Goal: Information Seeking & Learning: Find specific fact

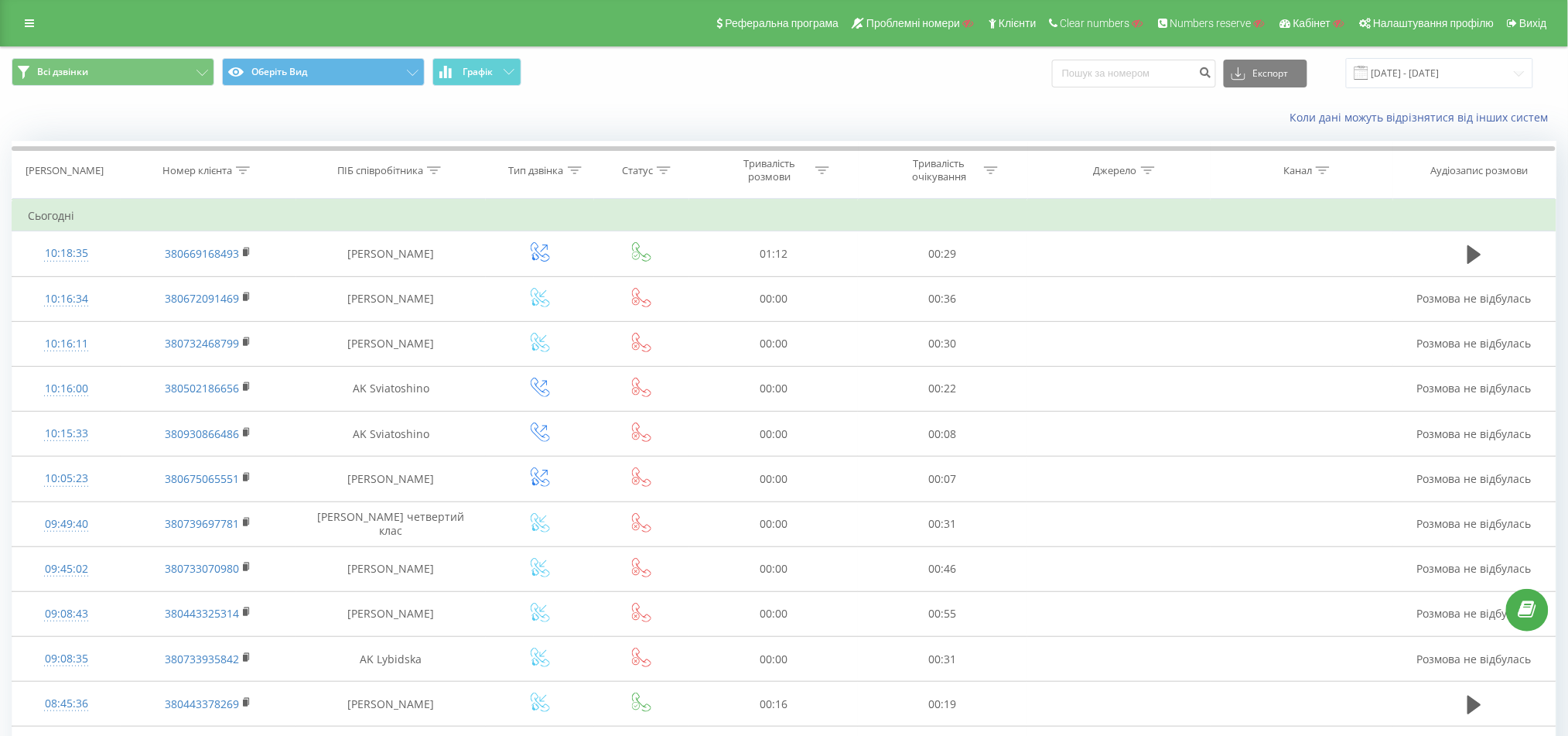
click at [268, 129] on div "Коли дані можуть відрізнятися вiд інших систем" at bounding box center [784, 117] width 1567 height 37
click at [1182, 80] on input at bounding box center [1135, 73] width 164 height 28
paste input "380502842693"
type input "38050284269"
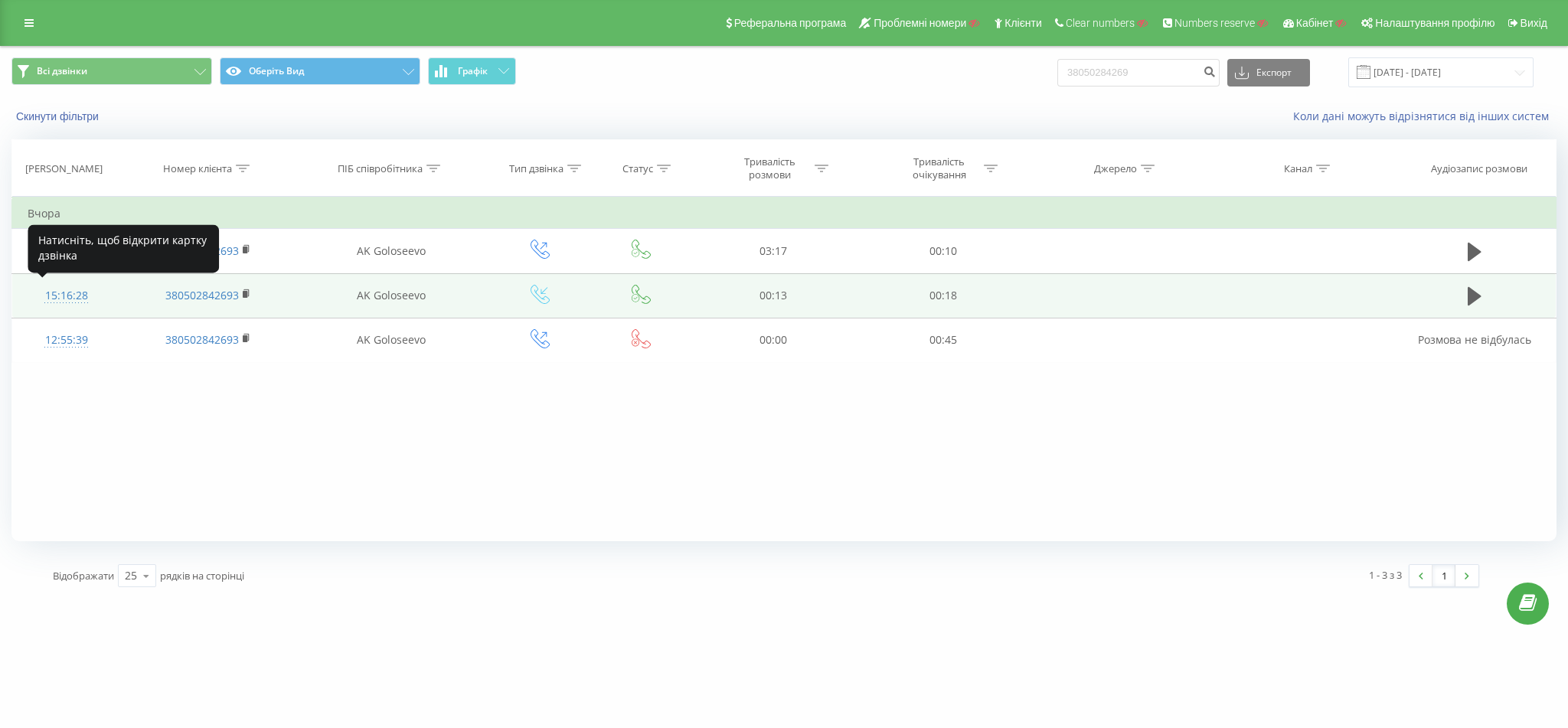
click at [64, 283] on div "15:16:28" at bounding box center [66, 296] width 77 height 30
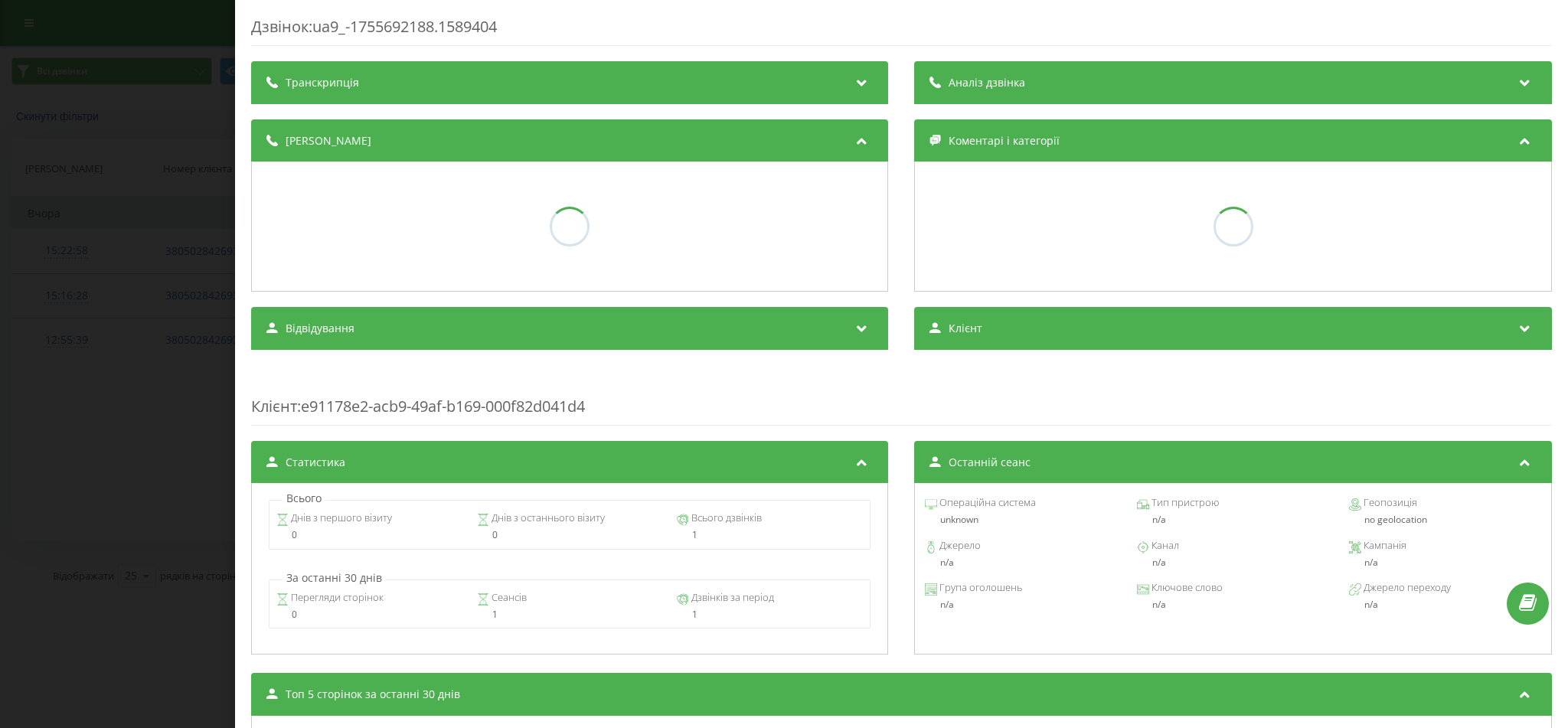
click at [75, 114] on div "Дзвінок : ua9_-1755692188.1589404 Транскрипція Аналіз дзвінка Деталі дзвінка Ко…" at bounding box center [784, 364] width 1568 height 728
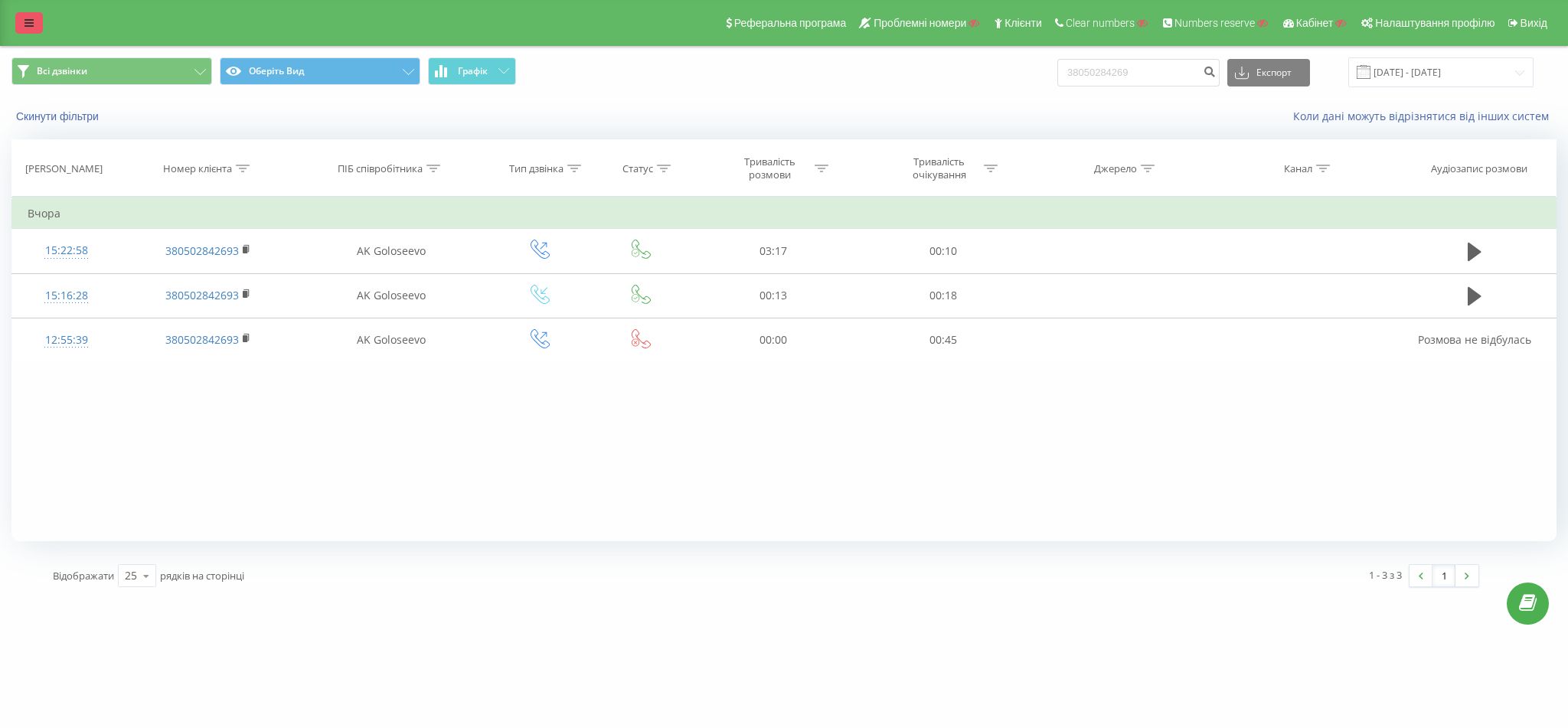
click at [33, 32] on link at bounding box center [28, 23] width 27 height 22
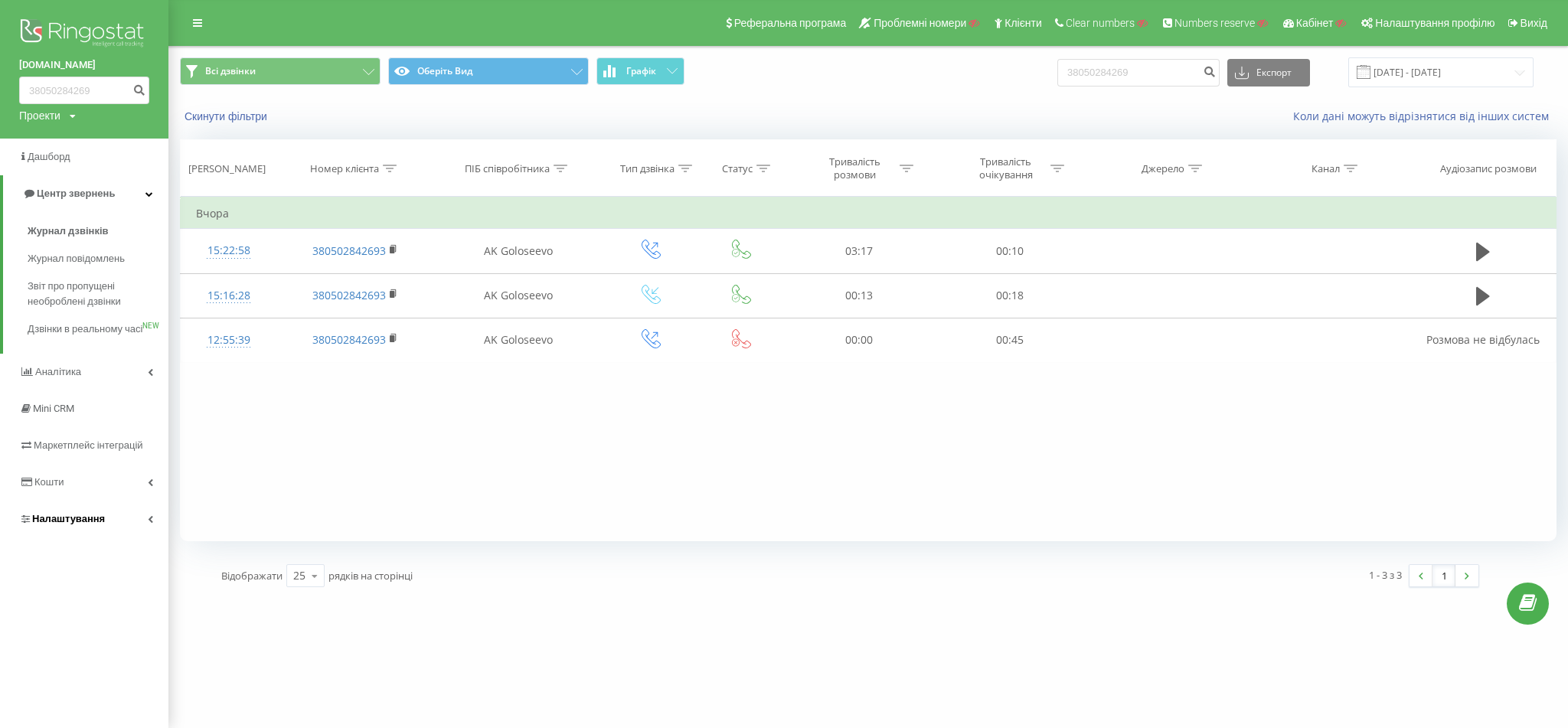
click at [63, 524] on span "Налаштування" at bounding box center [69, 519] width 73 height 12
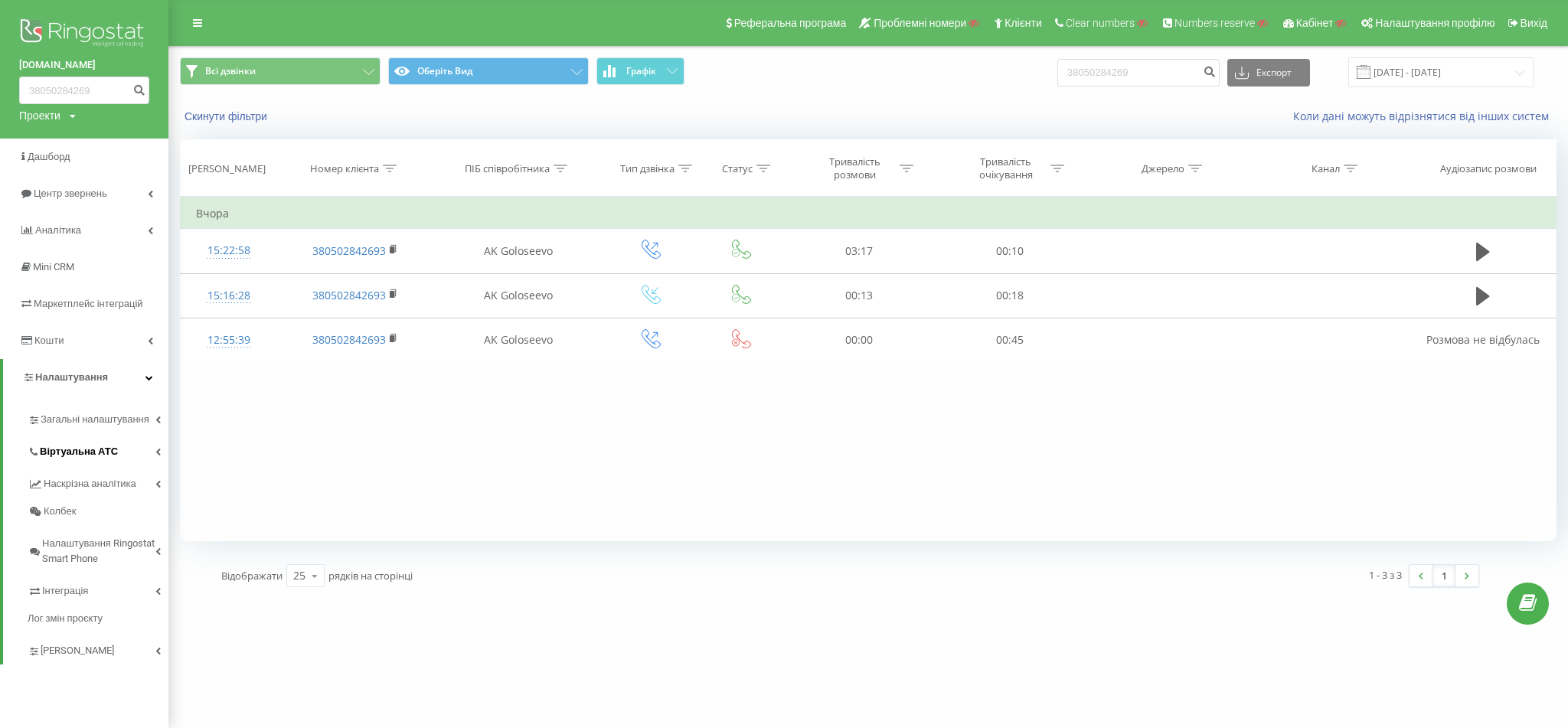
click at [88, 454] on span "Віртуальна АТС" at bounding box center [79, 451] width 78 height 15
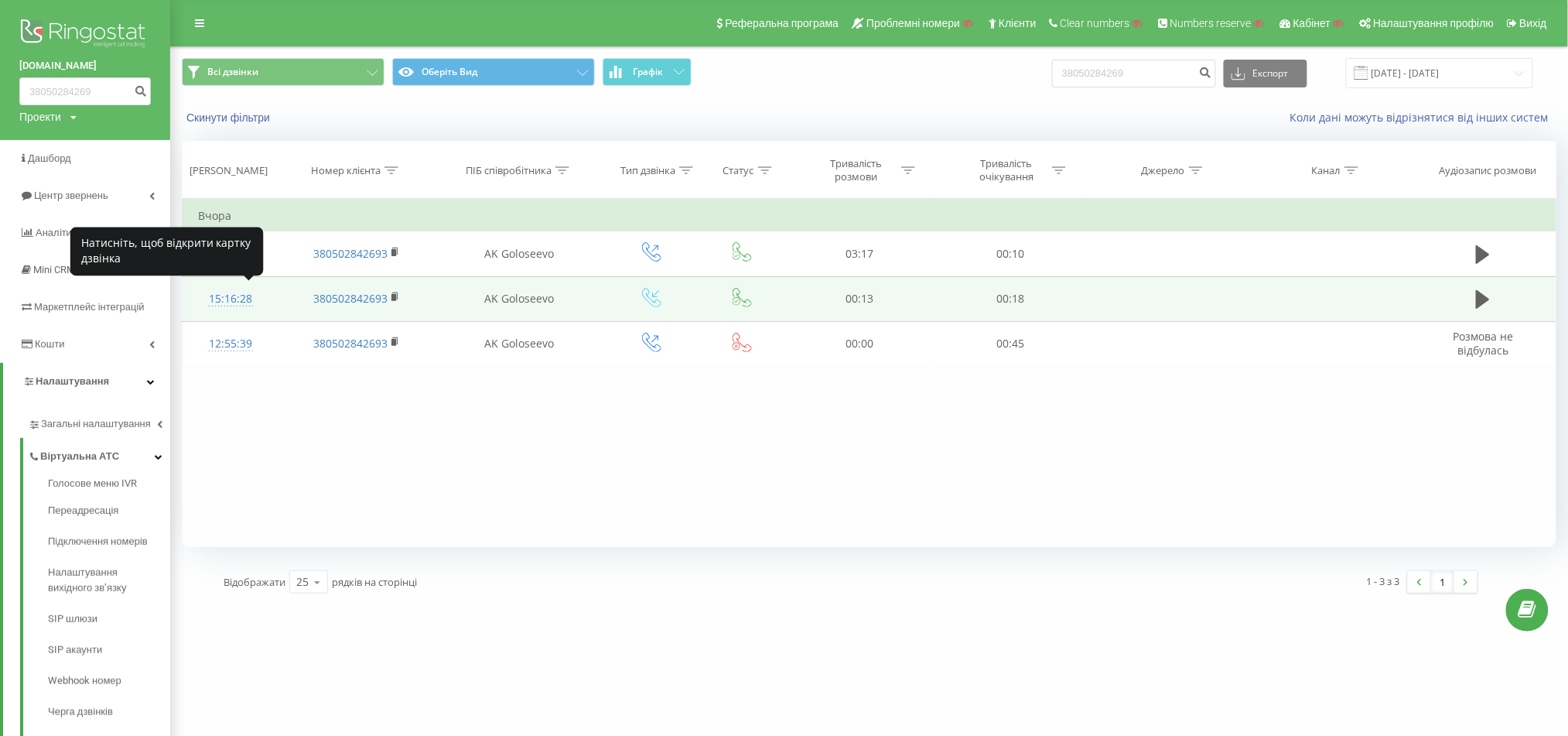
click at [233, 297] on div "15:16:28" at bounding box center [230, 299] width 65 height 30
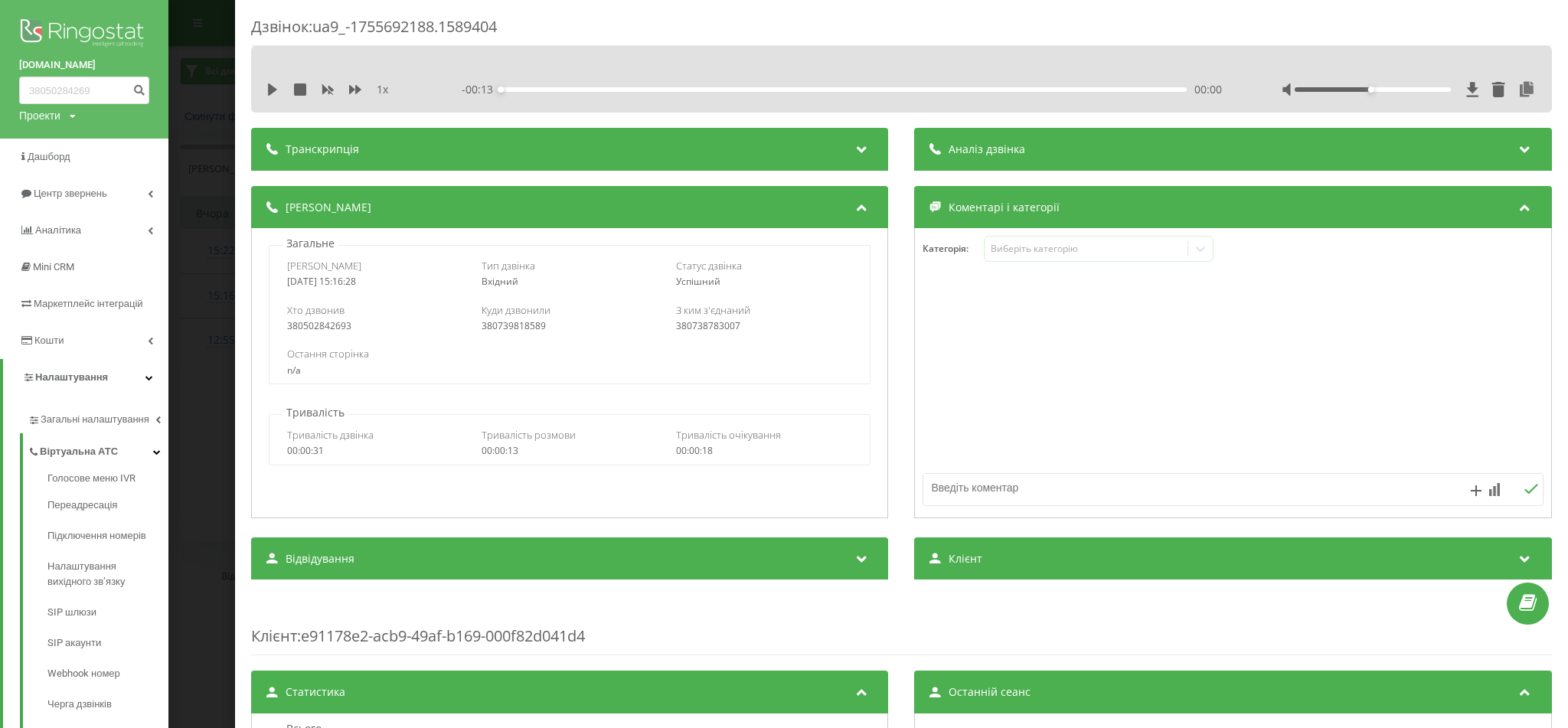
click at [318, 318] on div "Хто дзвонив 380502842693" at bounding box center [375, 318] width 177 height 29
copy div "380502842693"
click at [517, 324] on div "380739818589" at bounding box center [570, 326] width 177 height 11
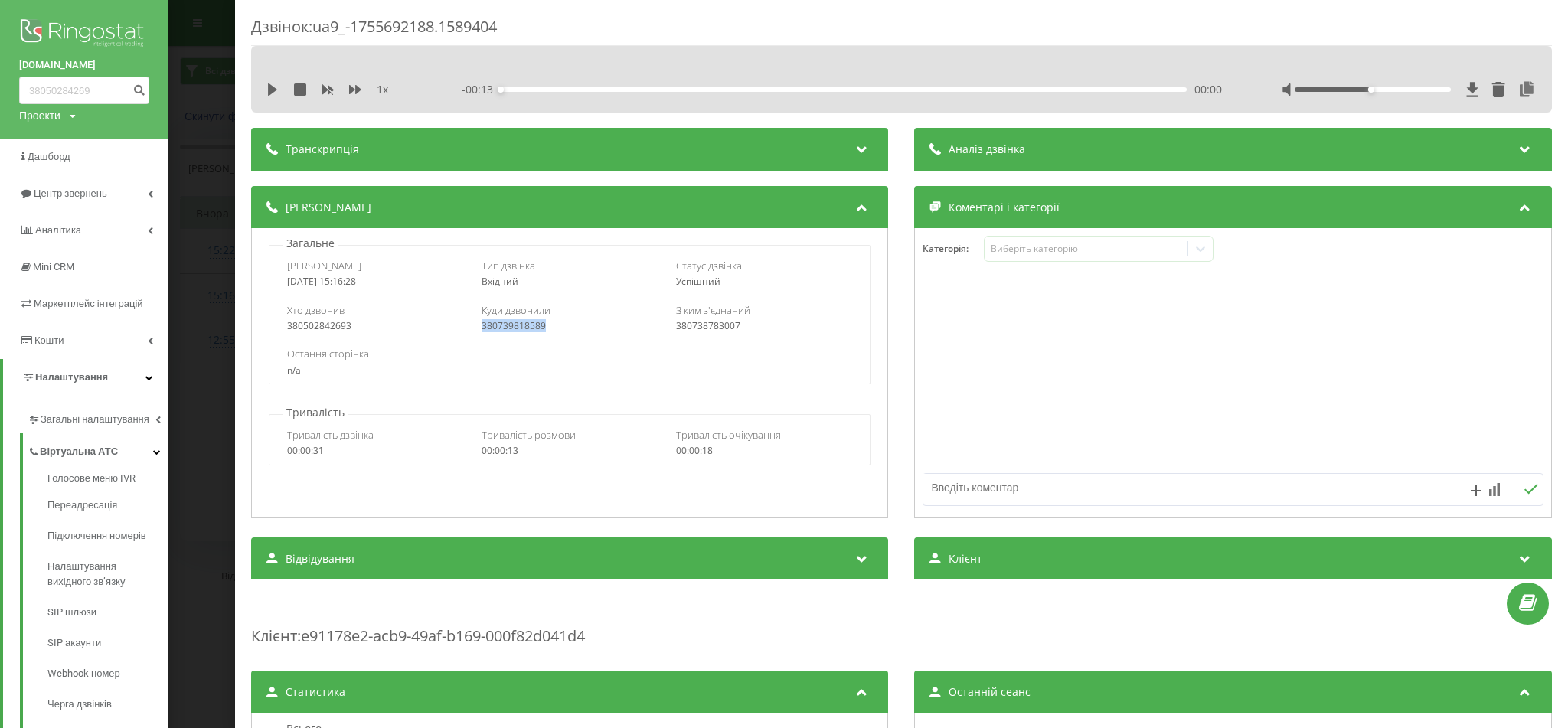
copy div "380739818589"
click at [206, 314] on div "Дзвінок : ua9_-1755692188.1589404 1 x - 00:13 00:00 00:00 Транскрипція Для AI-а…" at bounding box center [784, 364] width 1568 height 728
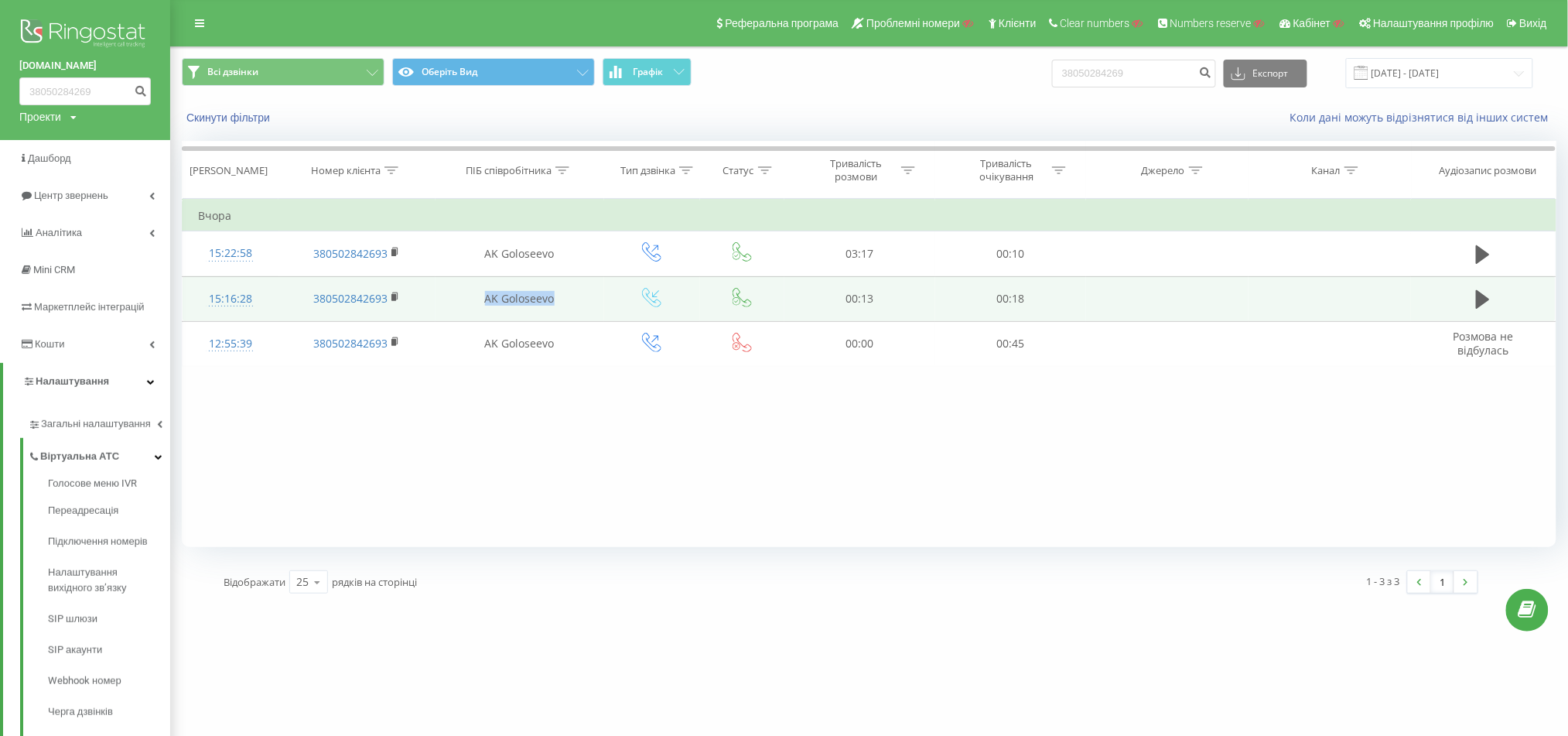
drag, startPoint x: 474, startPoint y: 301, endPoint x: 559, endPoint y: 296, distance: 85.1
click at [559, 296] on td "AK Goloseevo" at bounding box center [520, 299] width 168 height 45
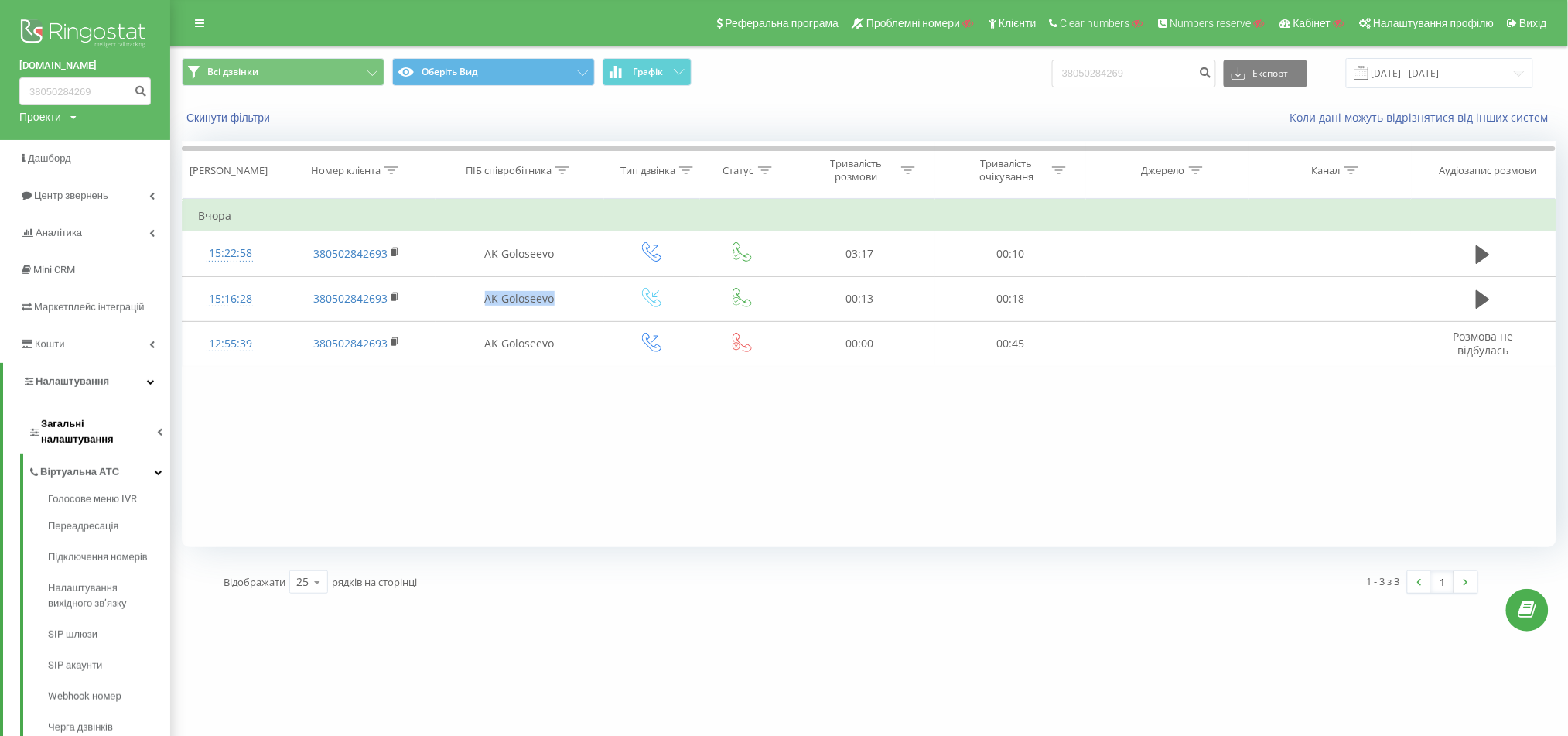
click at [131, 426] on span "Загальні налаштування" at bounding box center [99, 432] width 116 height 31
click at [473, 405] on div "Фільтрувати за умовою Містить Скасувати OK Фільтрувати за умовою Містить Скасув…" at bounding box center [869, 372] width 1375 height 348
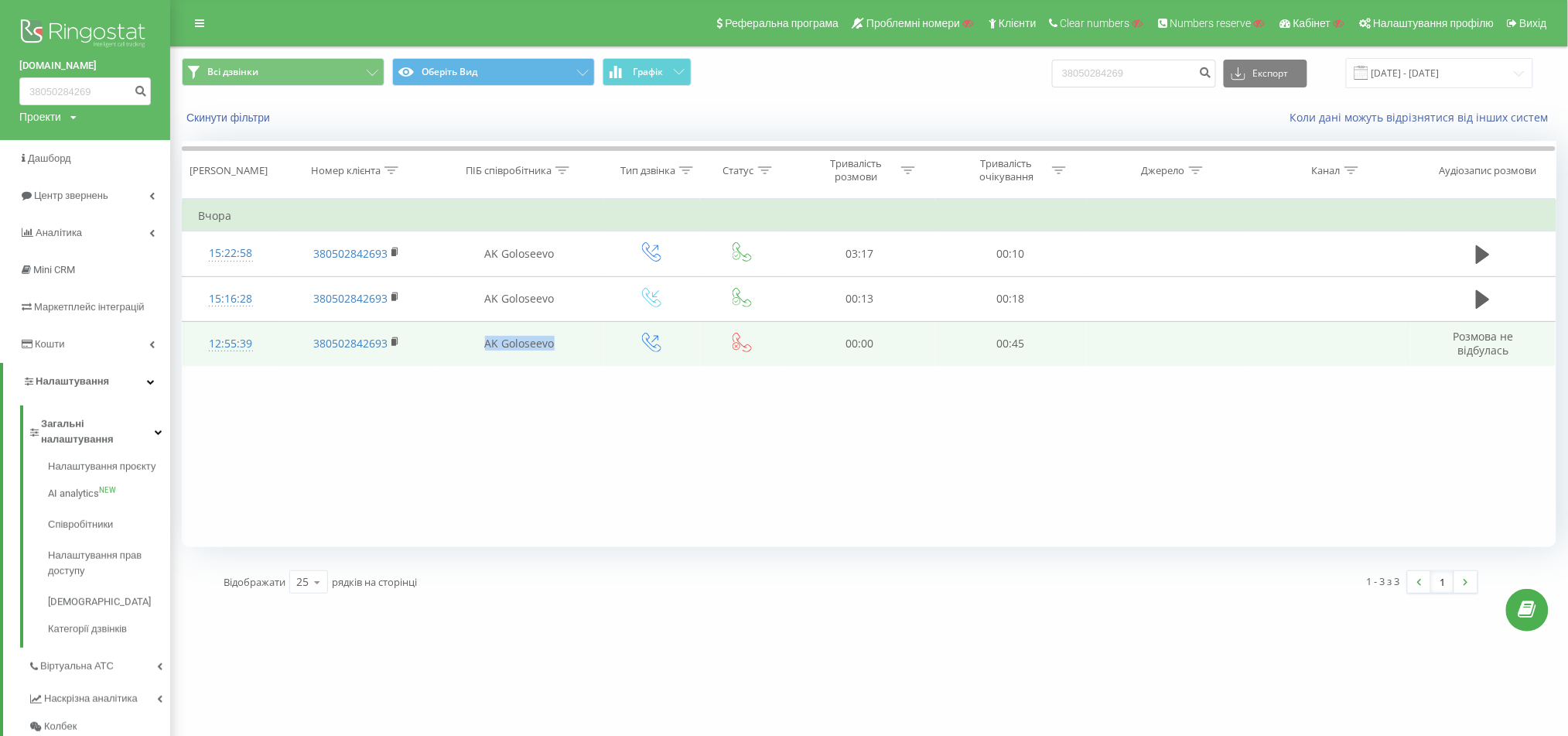
drag, startPoint x: 463, startPoint y: 334, endPoint x: 577, endPoint y: 338, distance: 114.1
click at [569, 355] on td "AK Goloseevo" at bounding box center [520, 344] width 168 height 45
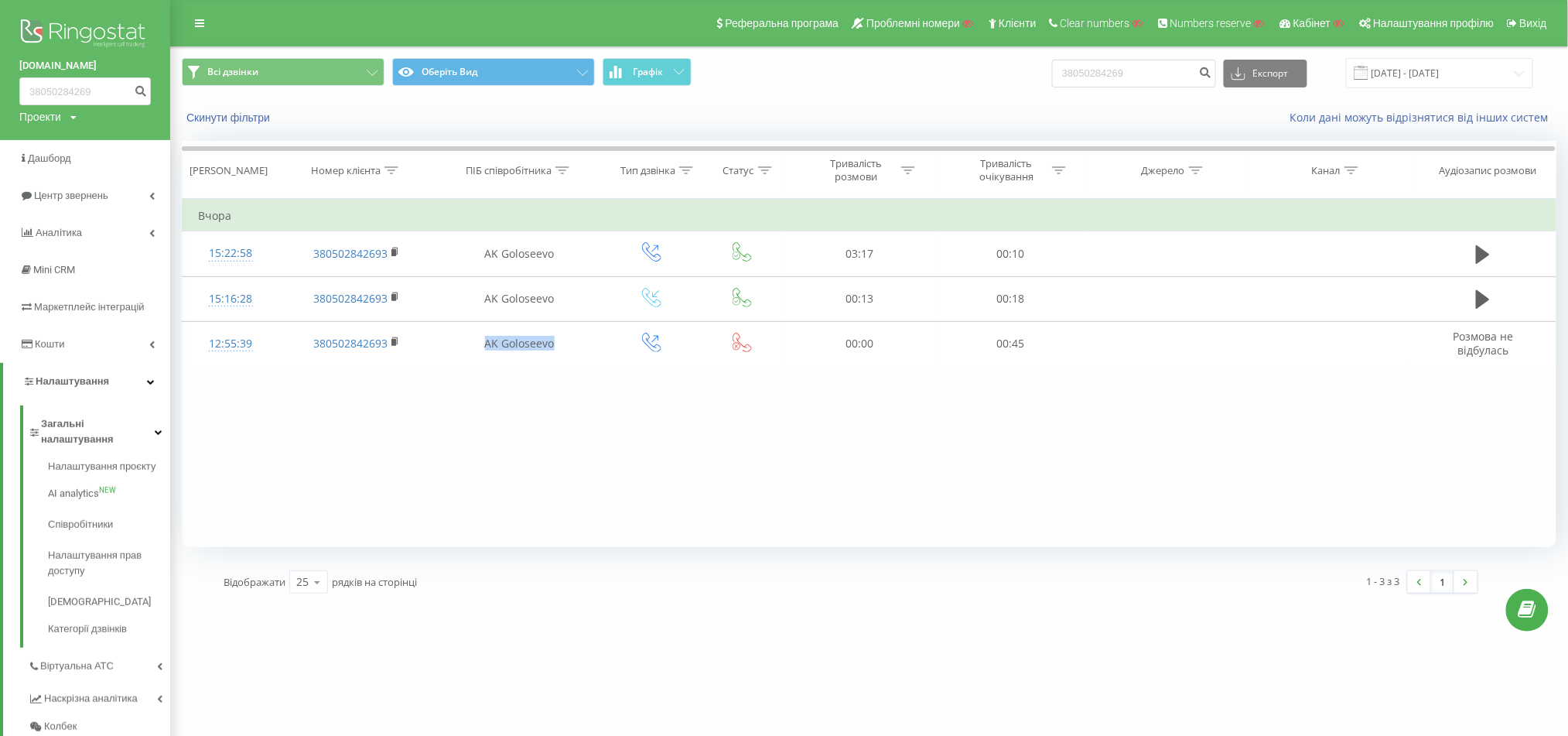
copy td "AK Goloseevo"
click at [671, 397] on div "Фільтрувати за умовою Містить Скасувати OK Фільтрувати за умовою Містить Скасув…" at bounding box center [869, 372] width 1375 height 348
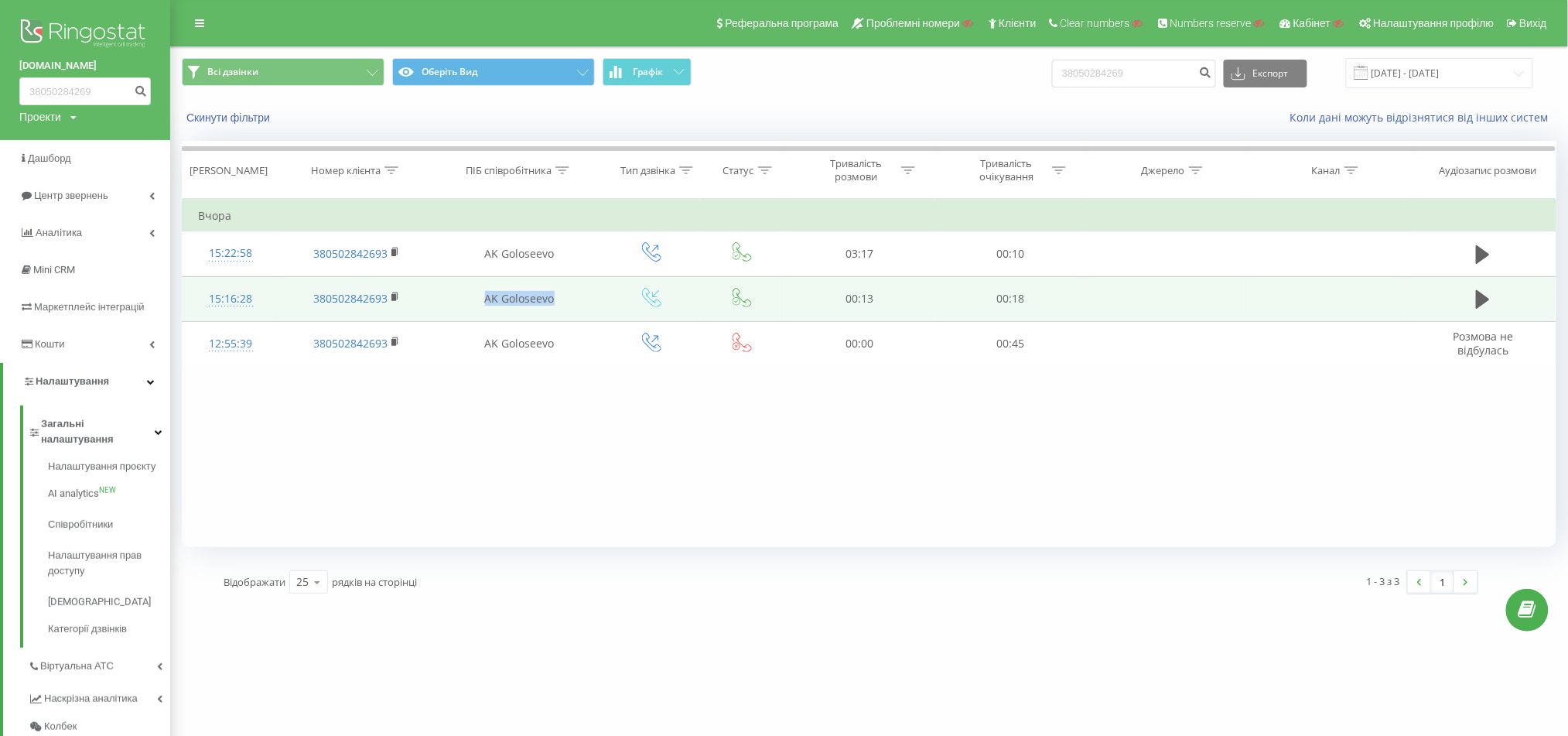
drag, startPoint x: 497, startPoint y: 294, endPoint x: 560, endPoint y: 298, distance: 63.1
click at [560, 298] on td "AK Goloseevo" at bounding box center [520, 299] width 168 height 45
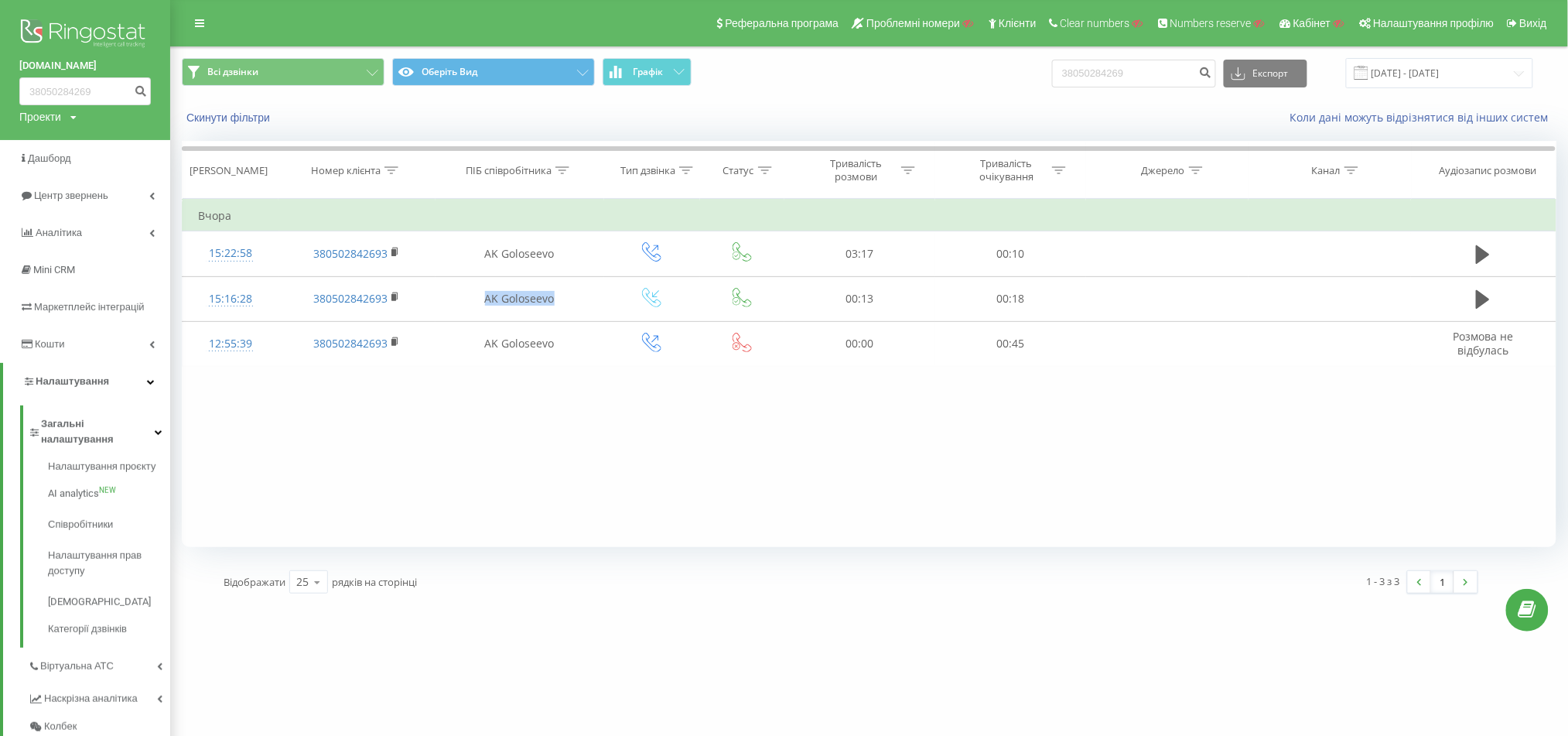
copy td "AK Goloseevo"
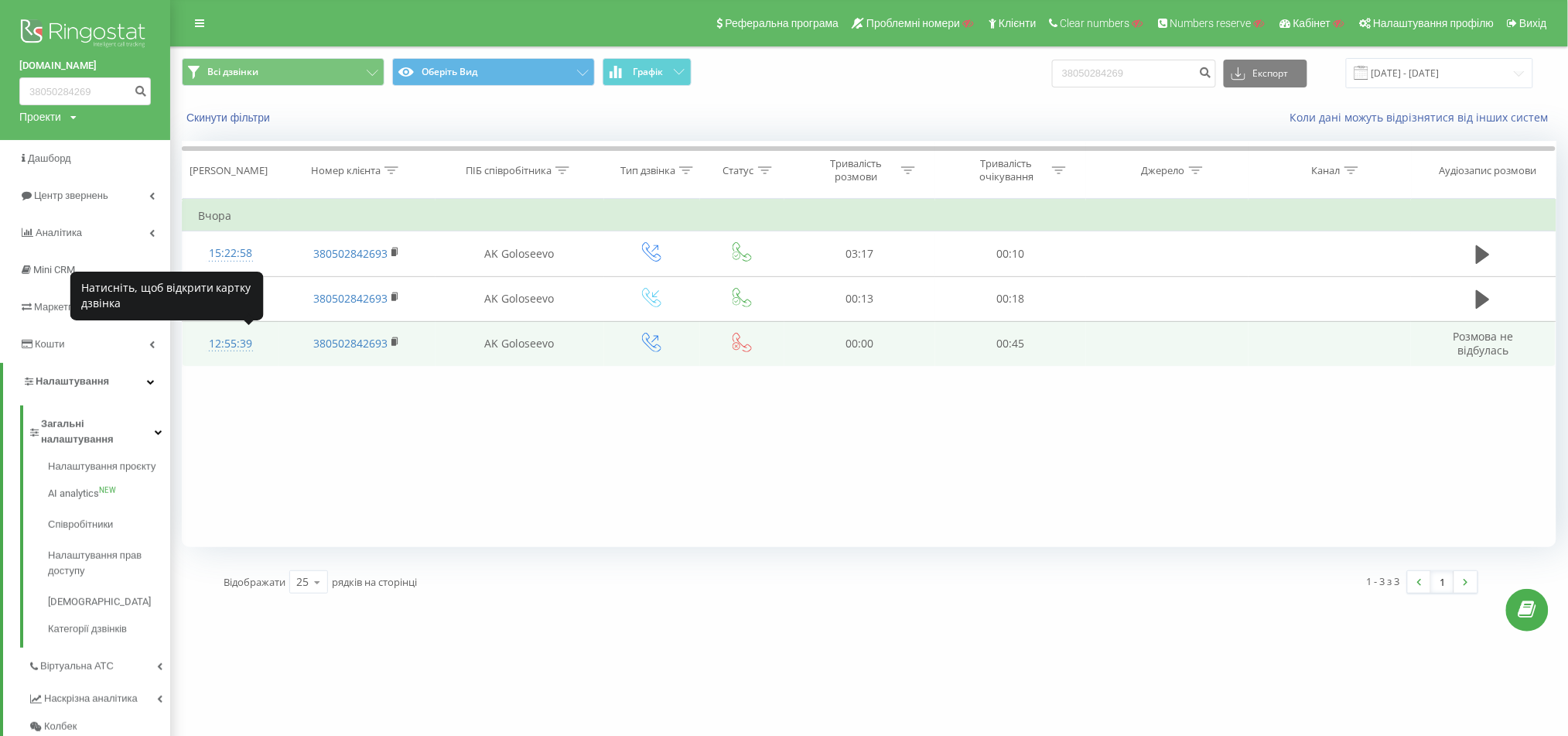
click at [217, 341] on div "12:55:39" at bounding box center [230, 344] width 65 height 30
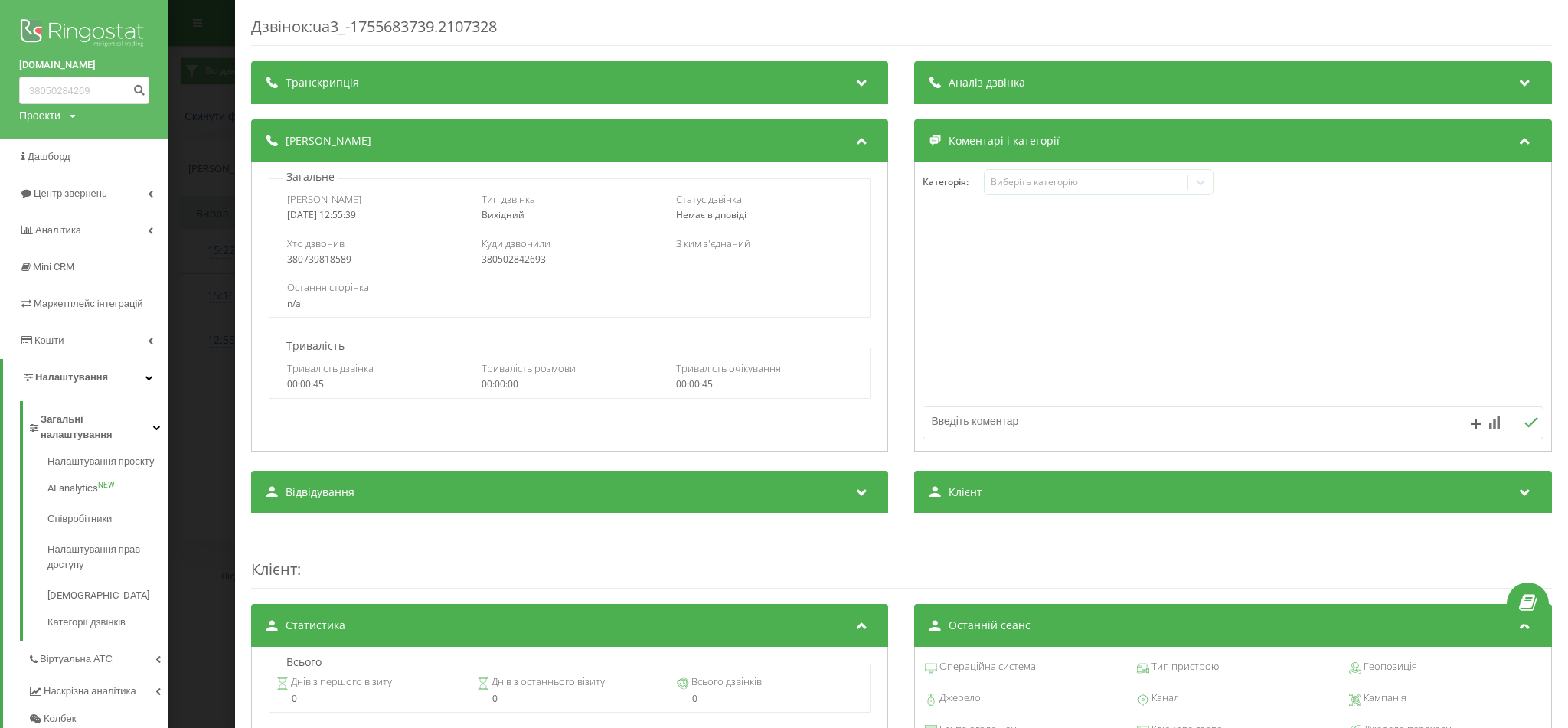
click at [304, 255] on div "380739818589" at bounding box center [375, 260] width 177 height 11
copy div "380739818589"
click at [199, 207] on div "Дзвінок : ua3_-1755683739.2107328 Транскрипція Для AI-аналізу майбутніх дзвінкі…" at bounding box center [784, 364] width 1568 height 728
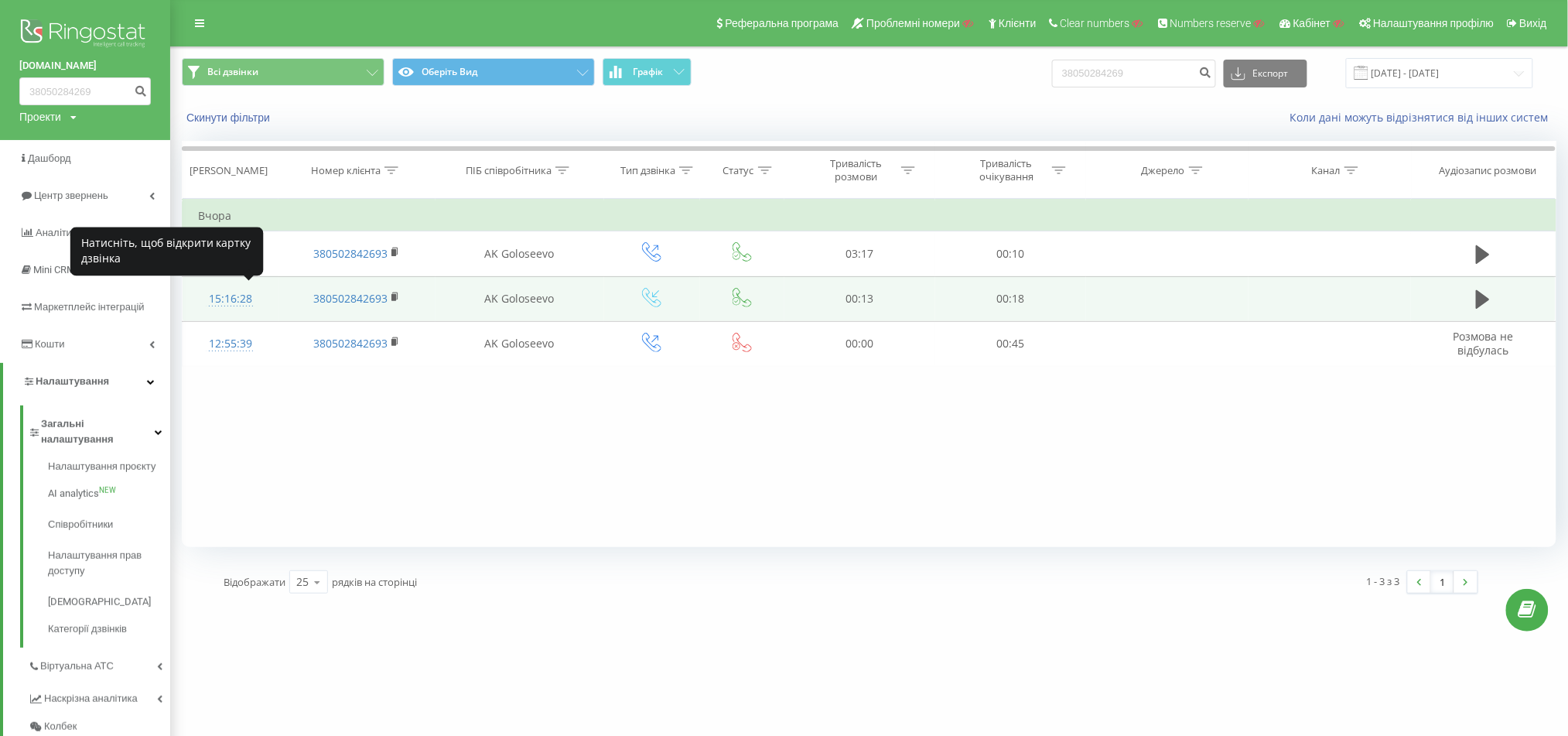
click at [221, 291] on div "15:16:28" at bounding box center [230, 299] width 65 height 30
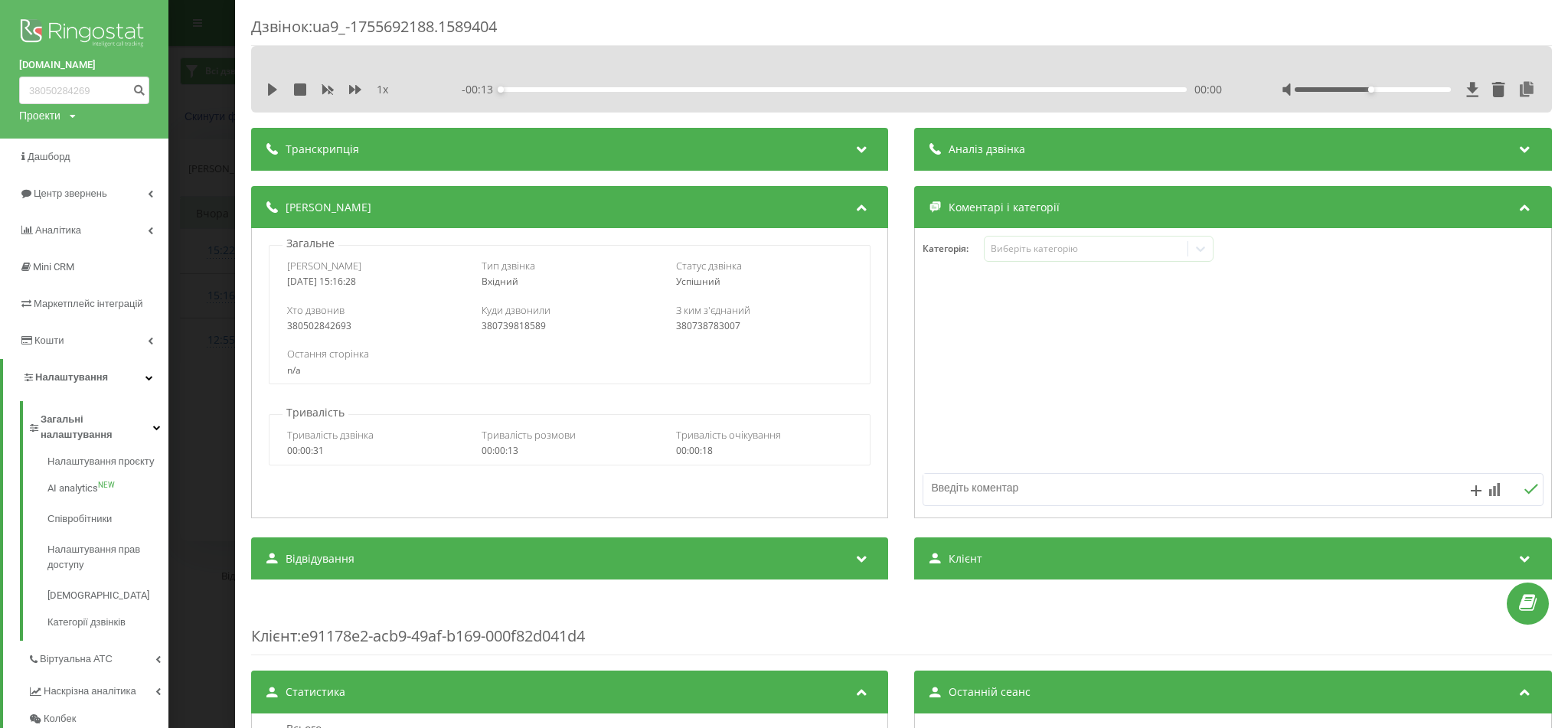
click at [696, 325] on div "380738783007" at bounding box center [764, 326] width 177 height 11
copy div "380738783007"
click at [214, 388] on div "Дзвінок : ua9_-1755692188.1589404 1 x - 00:13 00:00 00:00 Транскрипція Для AI-а…" at bounding box center [784, 364] width 1568 height 728
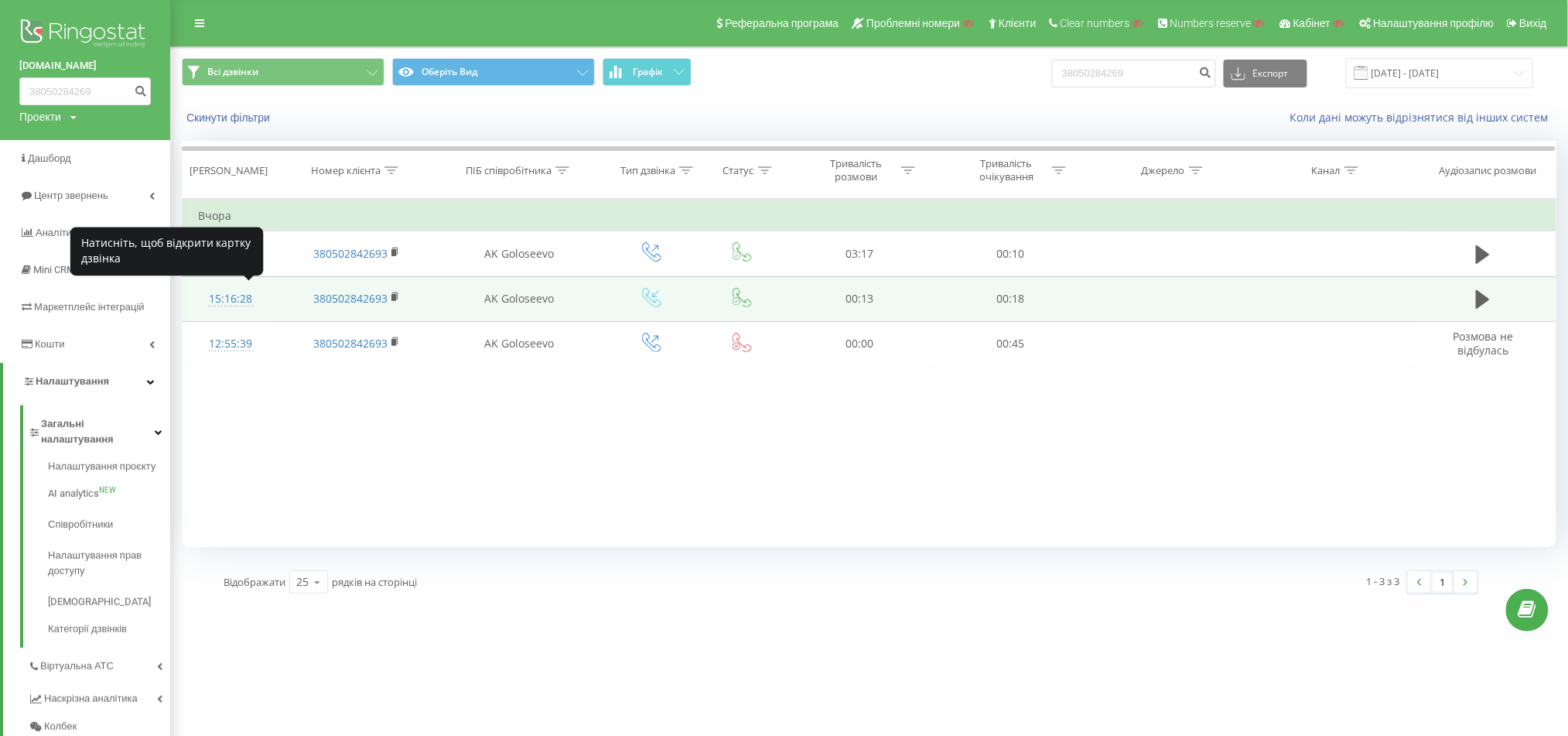
click at [242, 306] on div "15:16:28" at bounding box center [230, 299] width 65 height 30
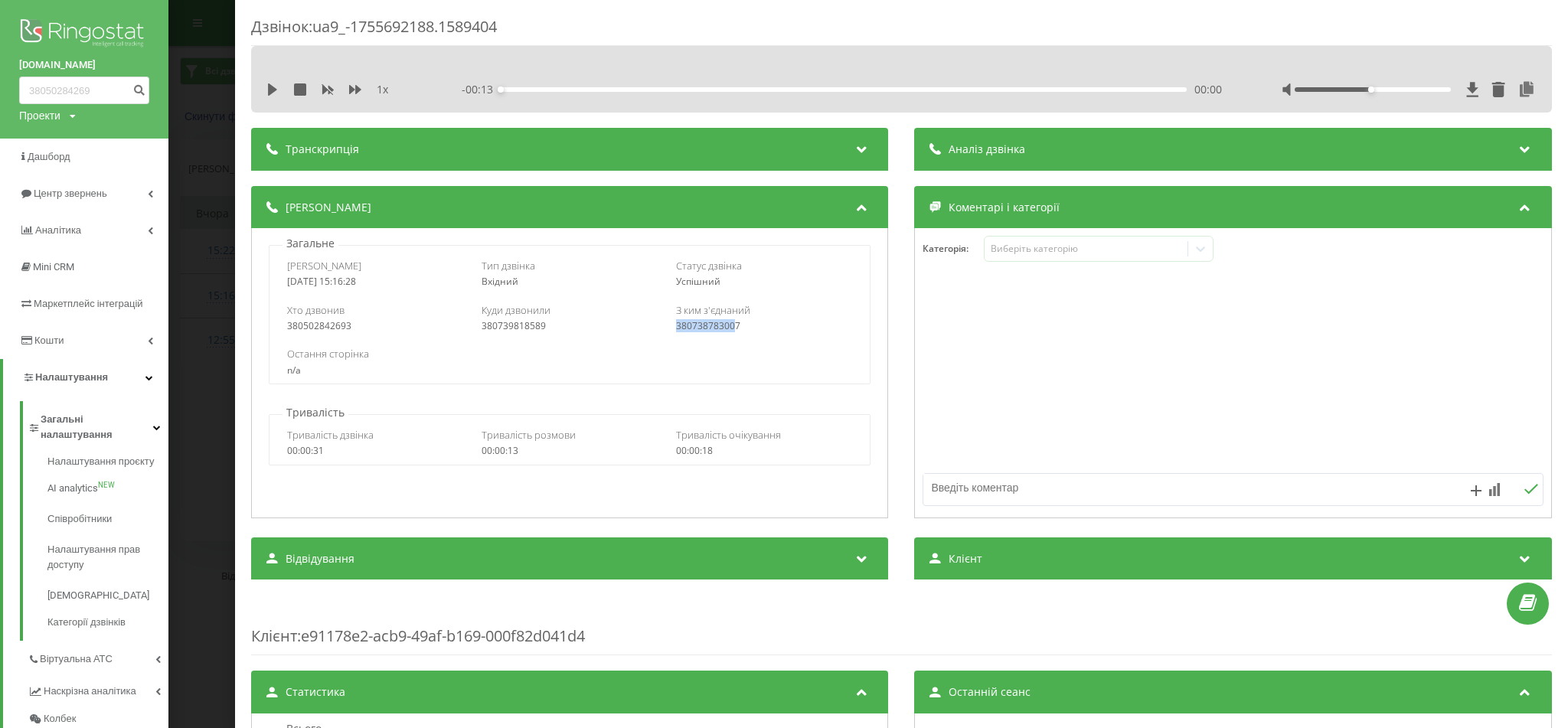
drag, startPoint x: 681, startPoint y: 325, endPoint x: 731, endPoint y: 322, distance: 50.1
click at [731, 322] on div "380738783007" at bounding box center [764, 326] width 177 height 11
click at [750, 317] on div "З [PERSON_NAME] з'єднаний 380738783007" at bounding box center [764, 318] width 177 height 29
click at [701, 323] on div "380738783007" at bounding box center [764, 326] width 177 height 11
click at [682, 327] on div "380738783007" at bounding box center [764, 326] width 177 height 11
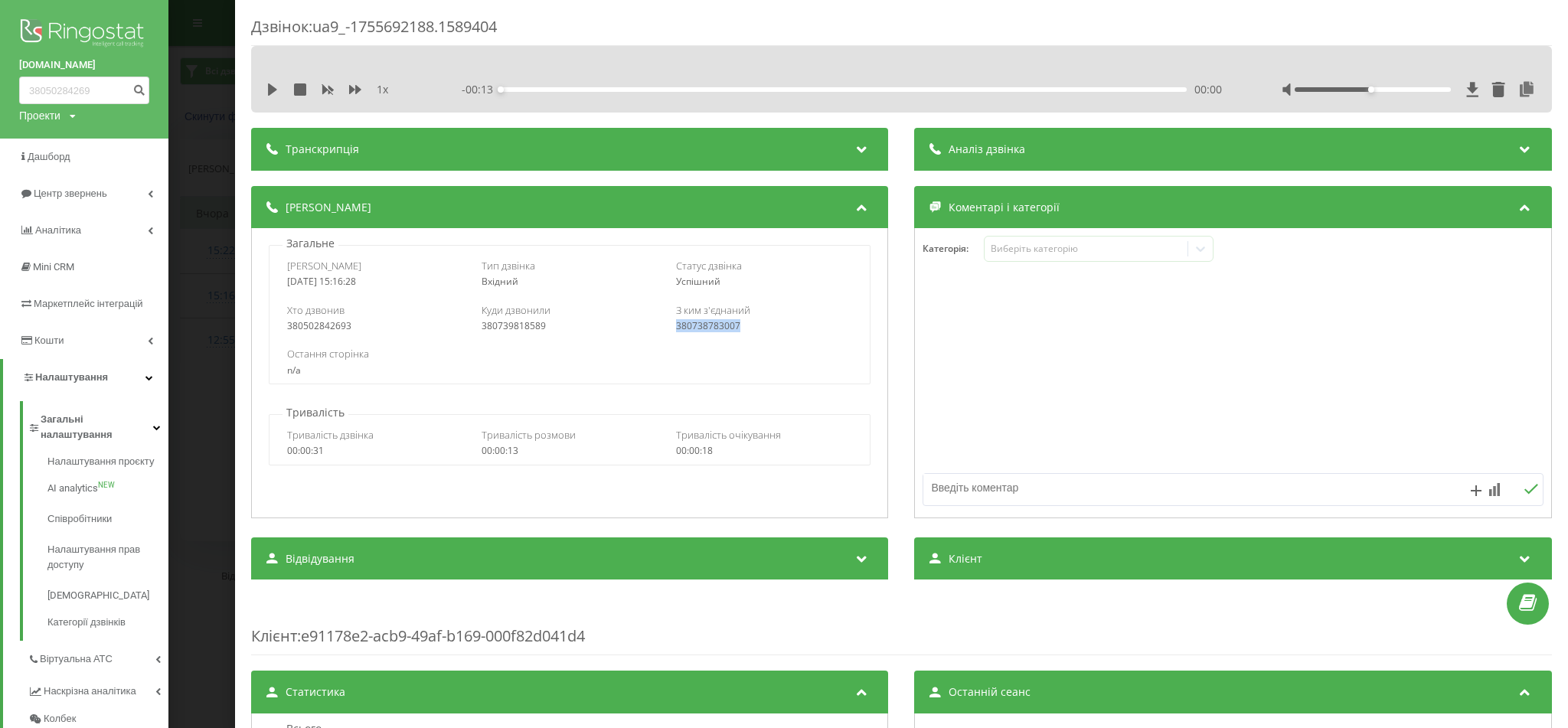
click at [683, 327] on div "380738783007" at bounding box center [764, 326] width 177 height 11
copy div "380738783007"
